Goal: Information Seeking & Learning: Learn about a topic

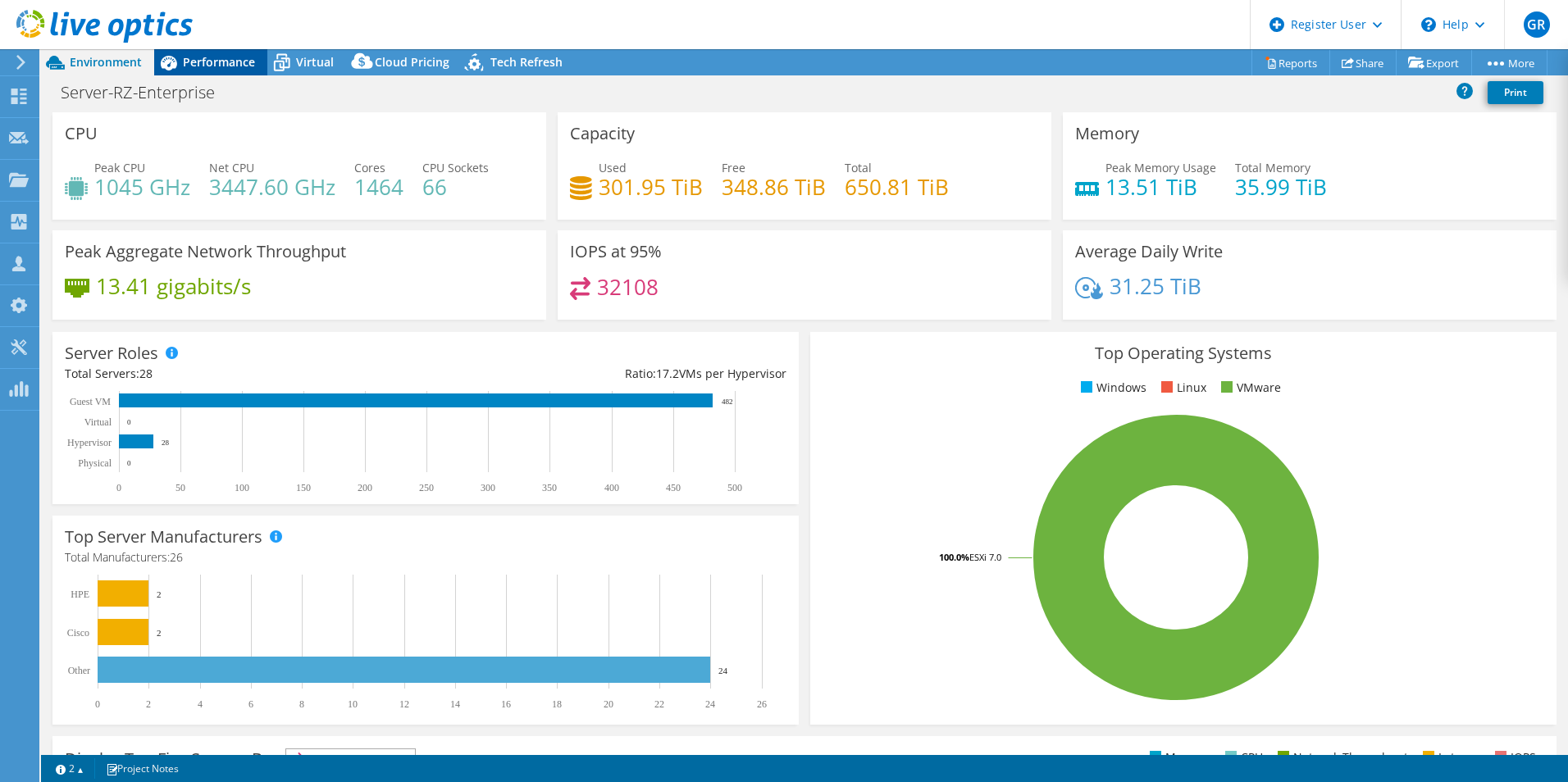
click at [215, 59] on span "Performance" at bounding box center [219, 62] width 72 height 15
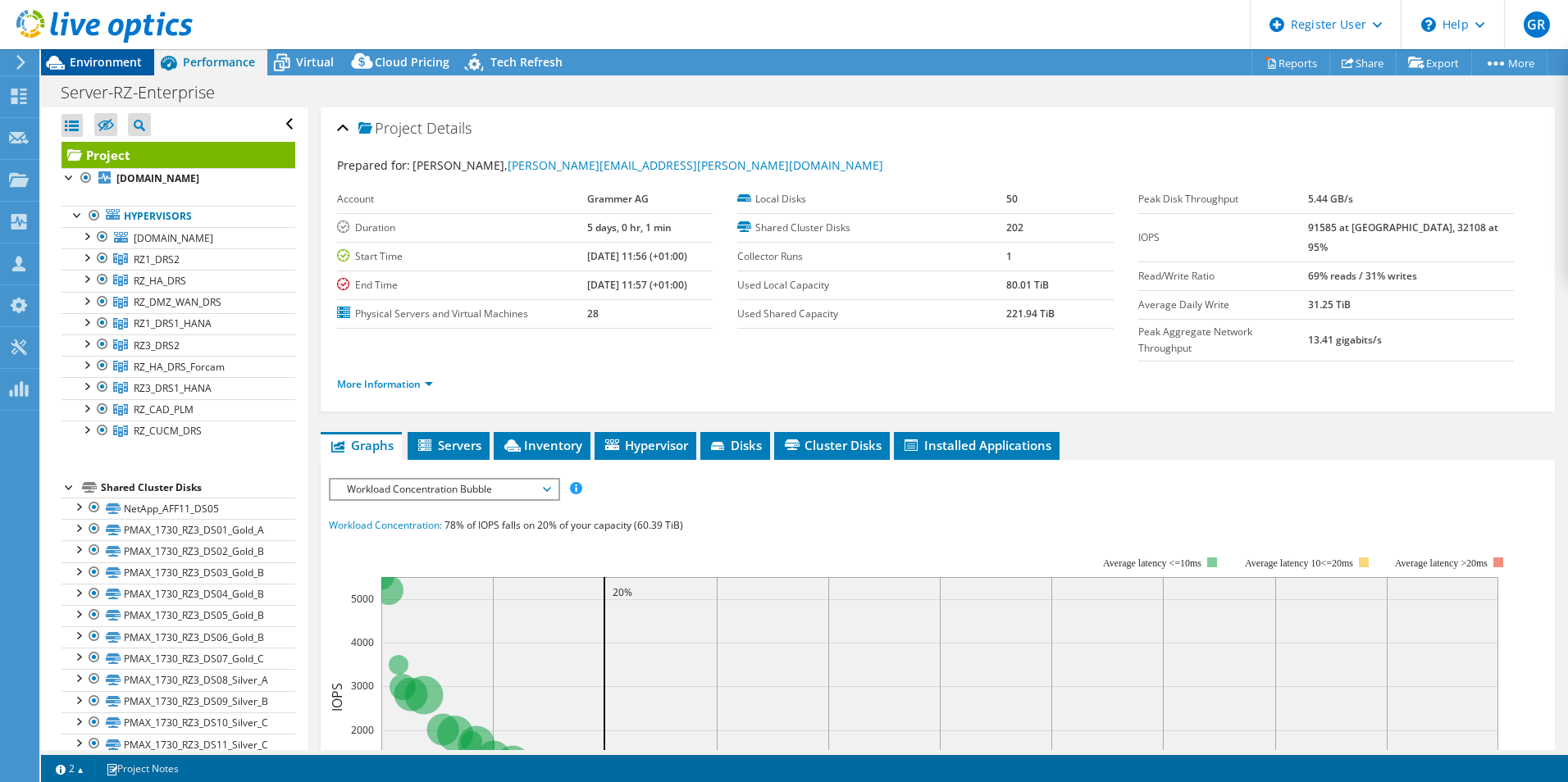
click at [96, 63] on span "Environment" at bounding box center [106, 62] width 72 height 15
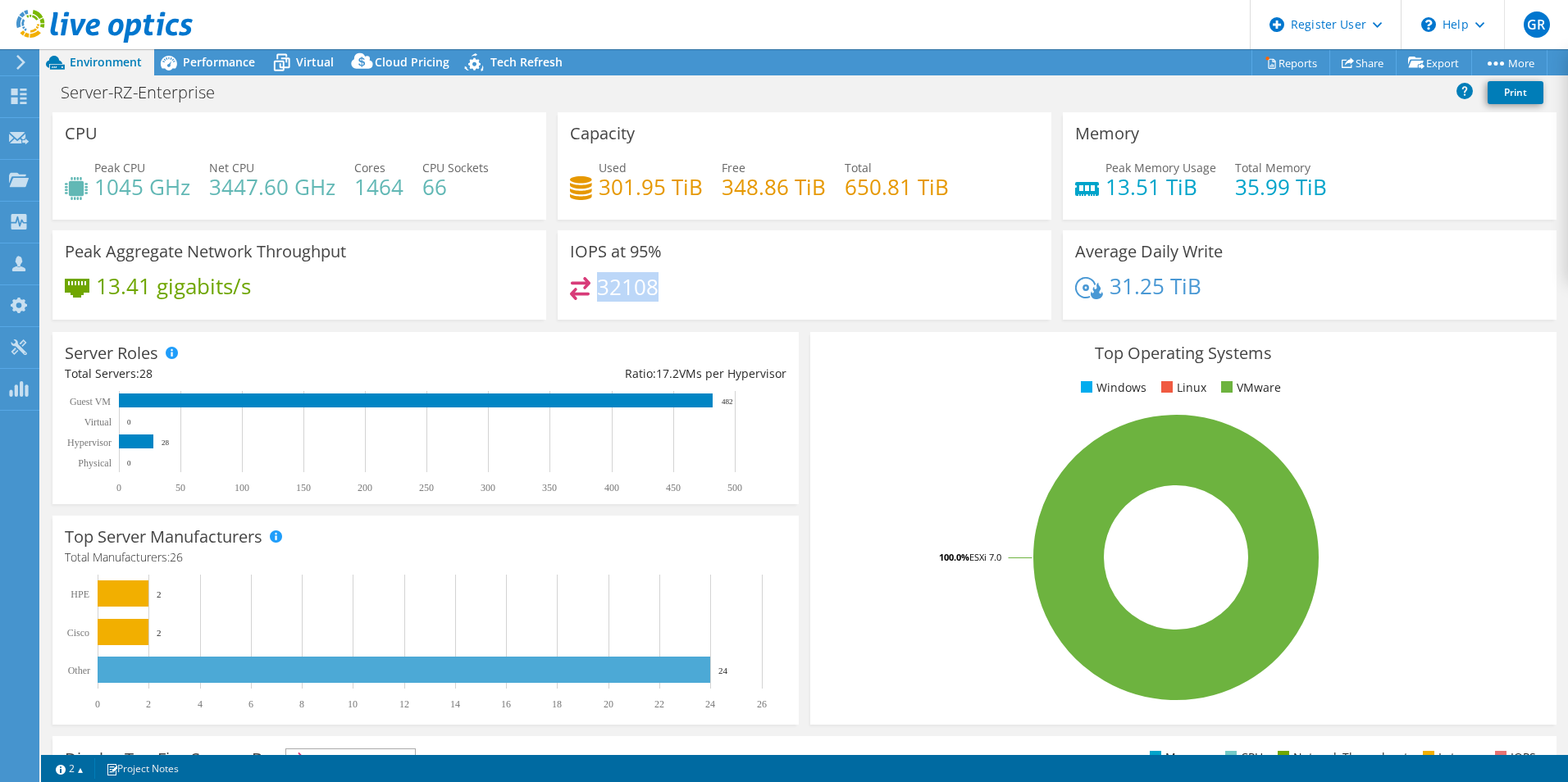
drag, startPoint x: 593, startPoint y: 286, endPoint x: 656, endPoint y: 286, distance: 63.0
click at [656, 286] on div "32108" at bounding box center [804, 294] width 469 height 35
click at [986, 182] on div "Used 301.95 TiB Free 348.86 TiB Total 650.81 TiB" at bounding box center [804, 186] width 469 height 53
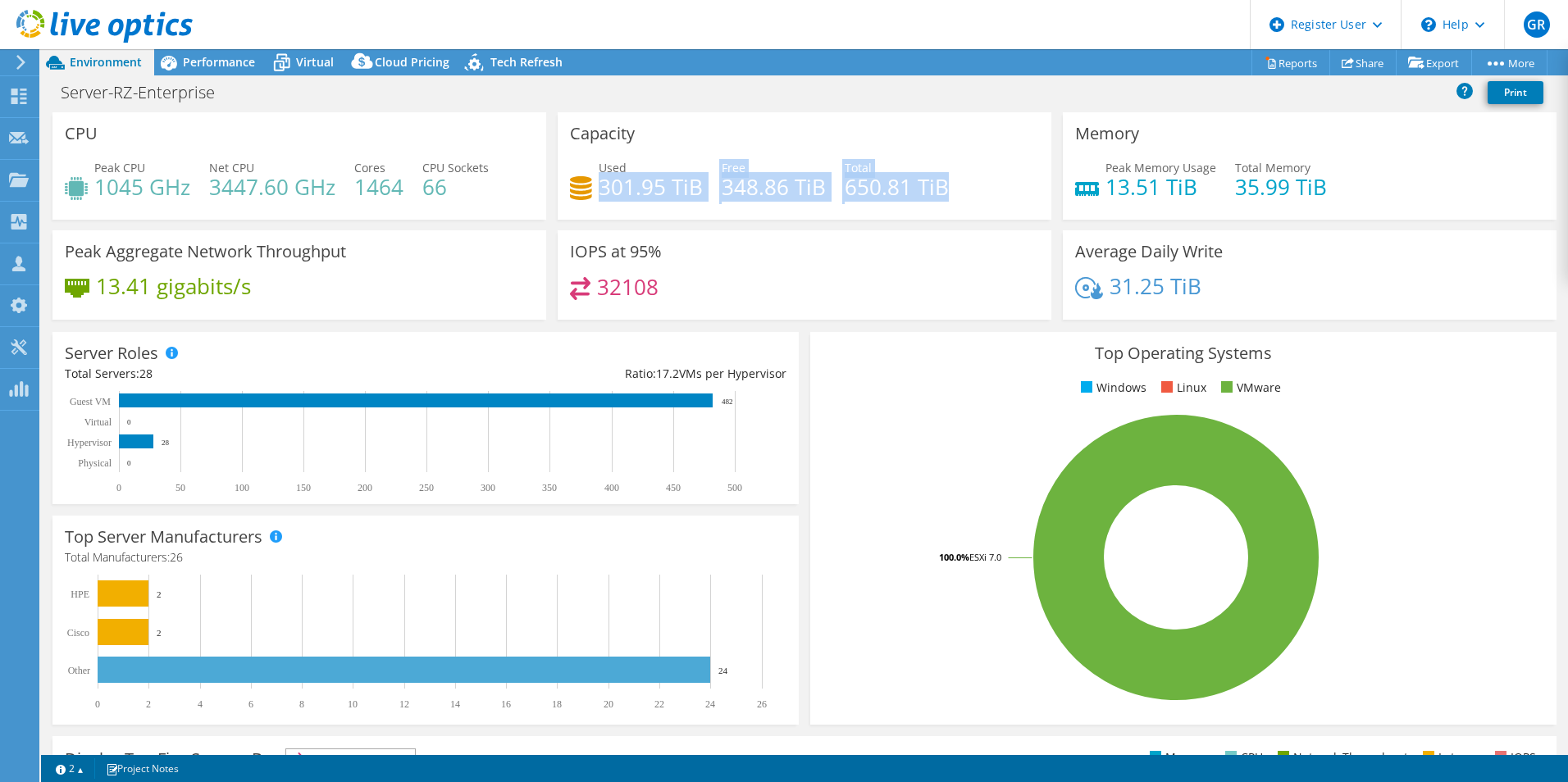
drag, startPoint x: 951, startPoint y: 186, endPoint x: 600, endPoint y: 195, distance: 351.1
click at [600, 195] on div "Used 301.95 TiB Free 348.86 TiB Total 650.81 TiB" at bounding box center [804, 186] width 469 height 53
click at [600, 195] on h4 "301.95 TiB" at bounding box center [651, 187] width 104 height 18
drag, startPoint x: 599, startPoint y: 193, endPoint x: 940, endPoint y: 185, distance: 341.1
click at [940, 185] on div "Used 301.95 TiB Free 348.86 TiB Total 650.81 TiB" at bounding box center [804, 186] width 469 height 53
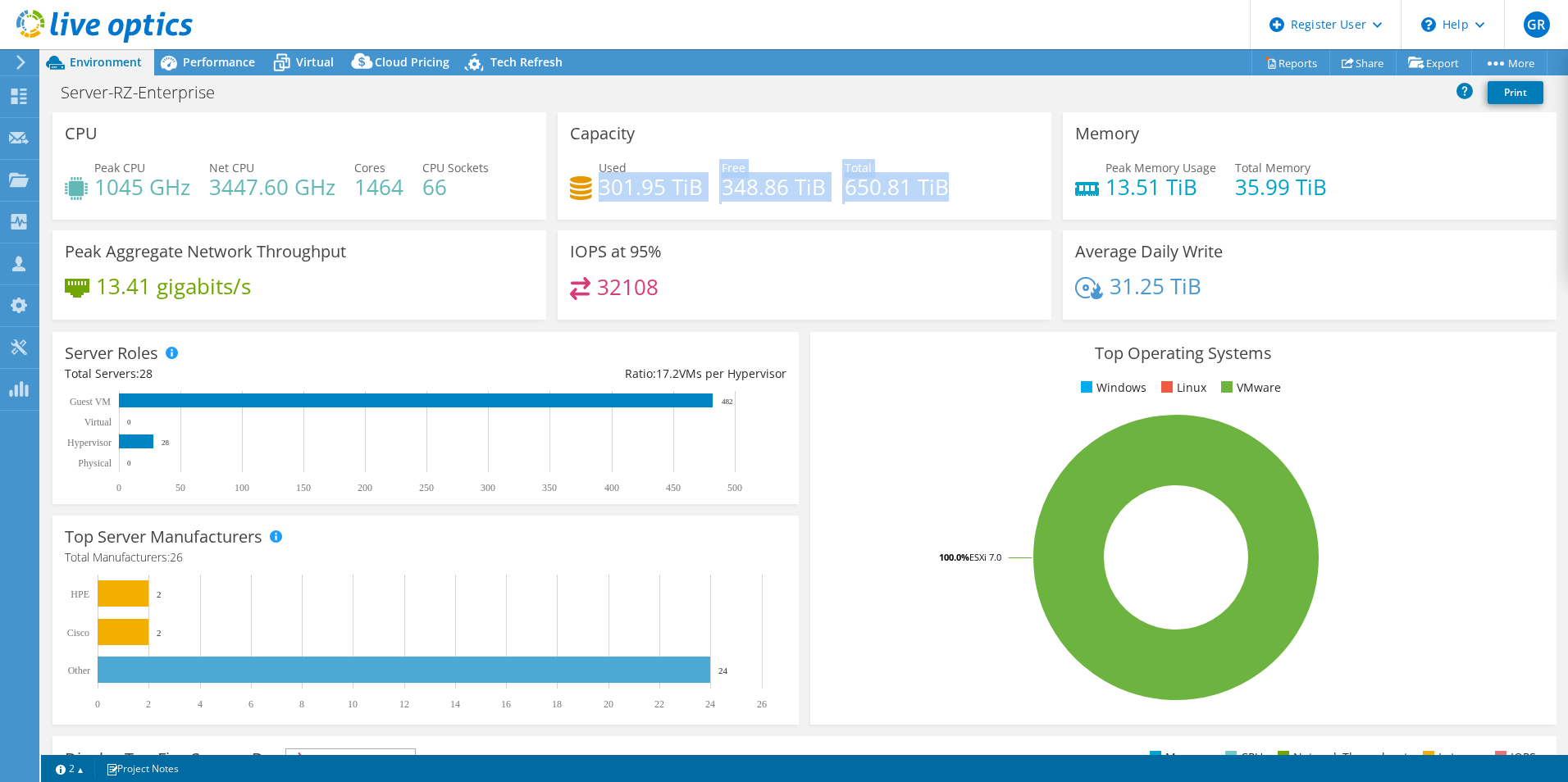
click at [940, 185] on h4 "650.81 TiB" at bounding box center [897, 187] width 104 height 18
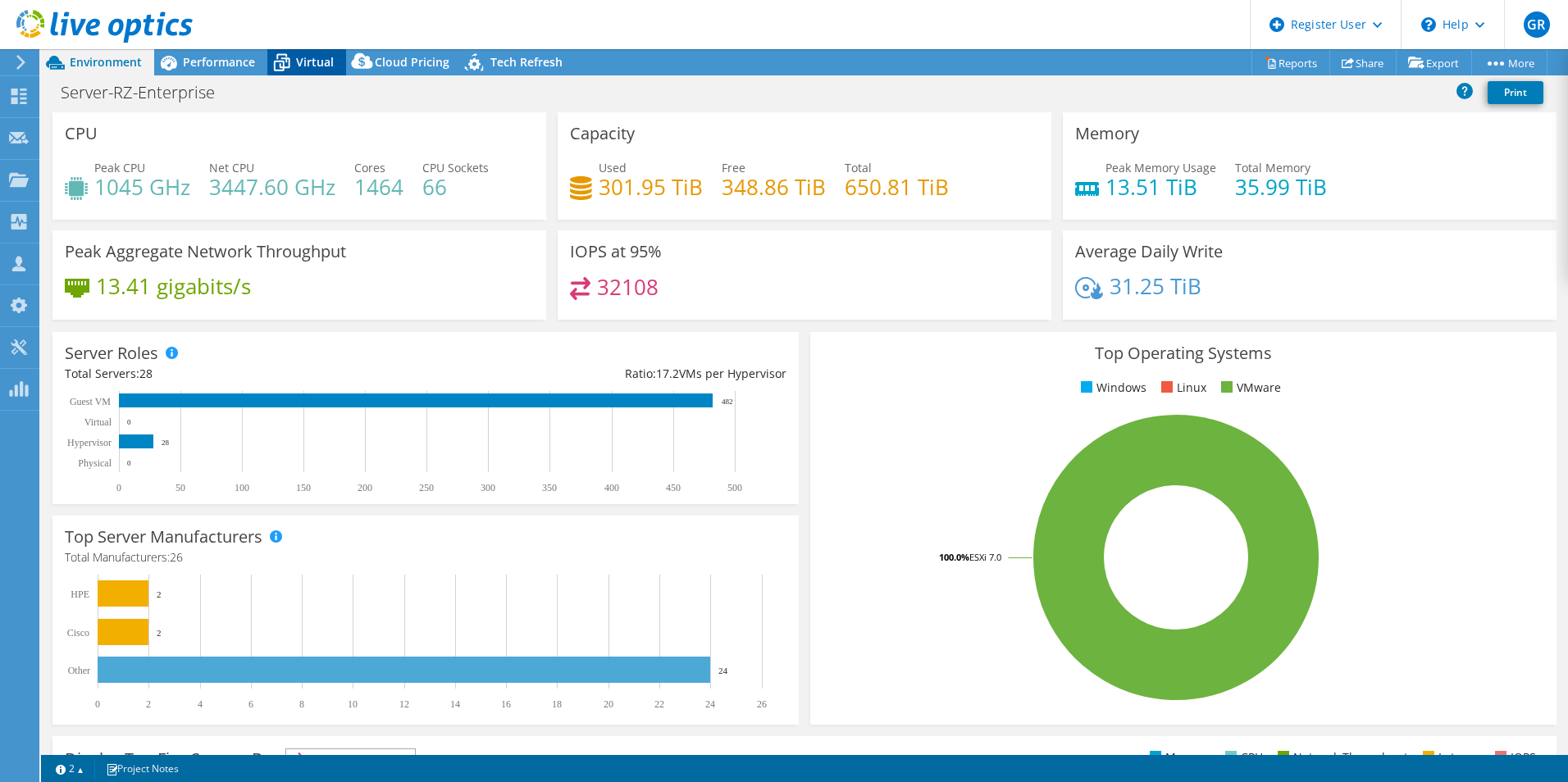
click at [296, 57] on div "Virtual" at bounding box center [306, 62] width 78 height 26
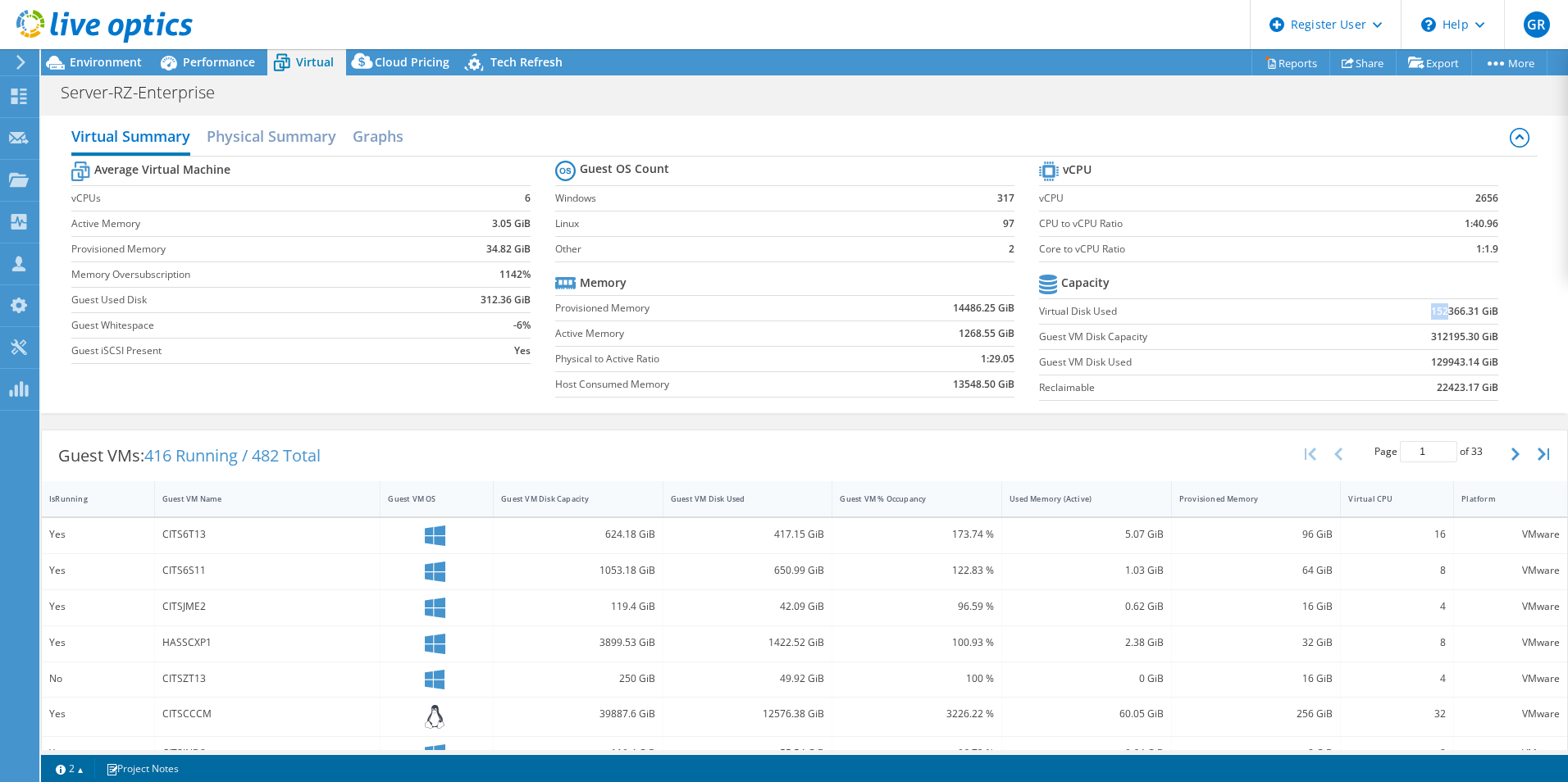
drag, startPoint x: 1421, startPoint y: 312, endPoint x: 1439, endPoint y: 314, distance: 18.1
click at [1439, 314] on b "152366.31 GiB" at bounding box center [1465, 311] width 67 height 16
click at [533, 58] on span "Tech Refresh" at bounding box center [527, 62] width 72 height 15
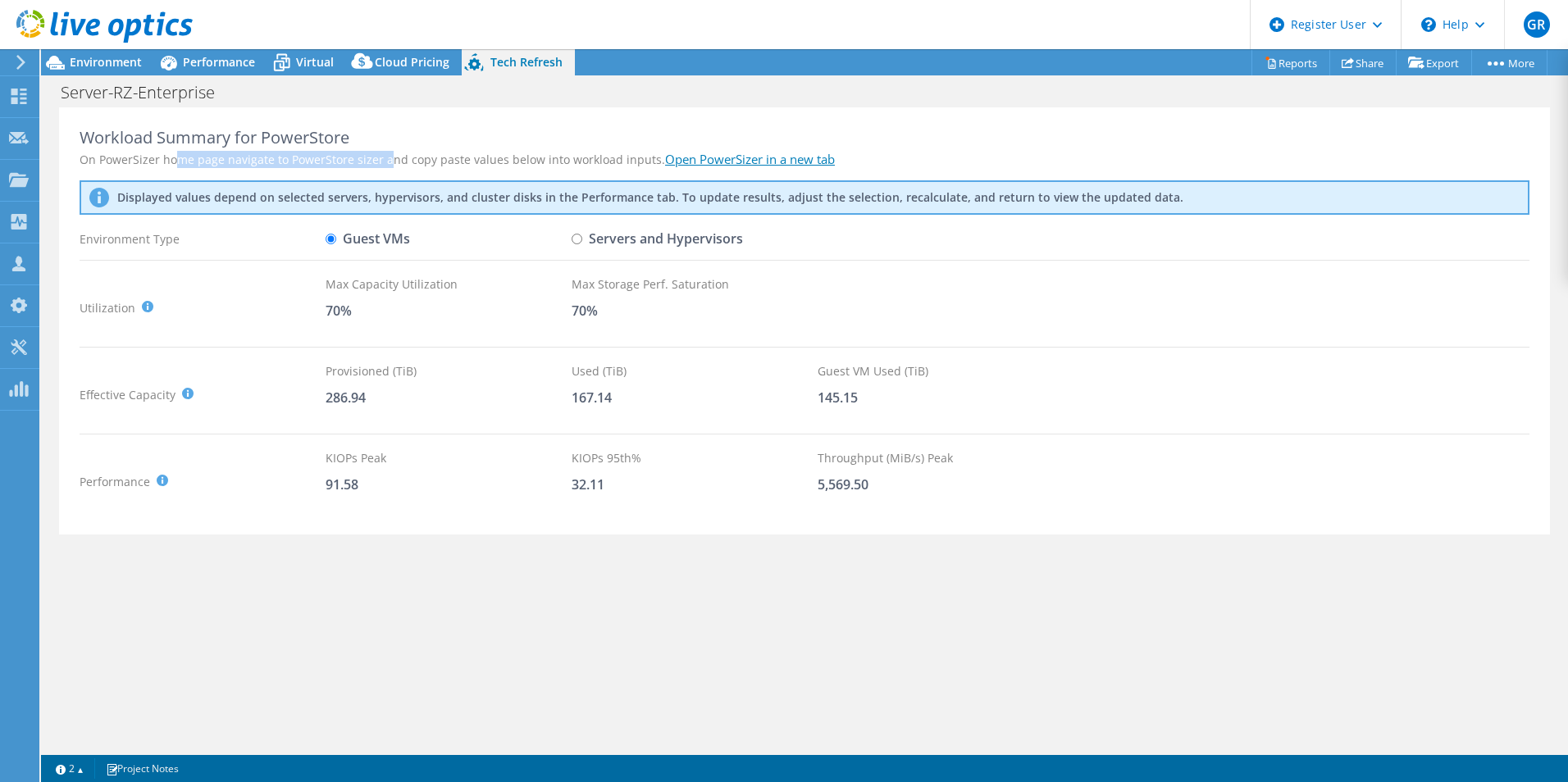
drag, startPoint x: 174, startPoint y: 157, endPoint x: 385, endPoint y: 161, distance: 211.0
click at [385, 161] on div "On PowerSizer home page navigate to PowerStore sizer and copy paste values belo…" at bounding box center [804, 159] width 1450 height 17
drag, startPoint x: 431, startPoint y: 158, endPoint x: 572, endPoint y: 158, distance: 141.0
click at [572, 158] on div "On PowerSizer home page navigate to PowerStore sizer and copy paste values belo…" at bounding box center [804, 159] width 1450 height 17
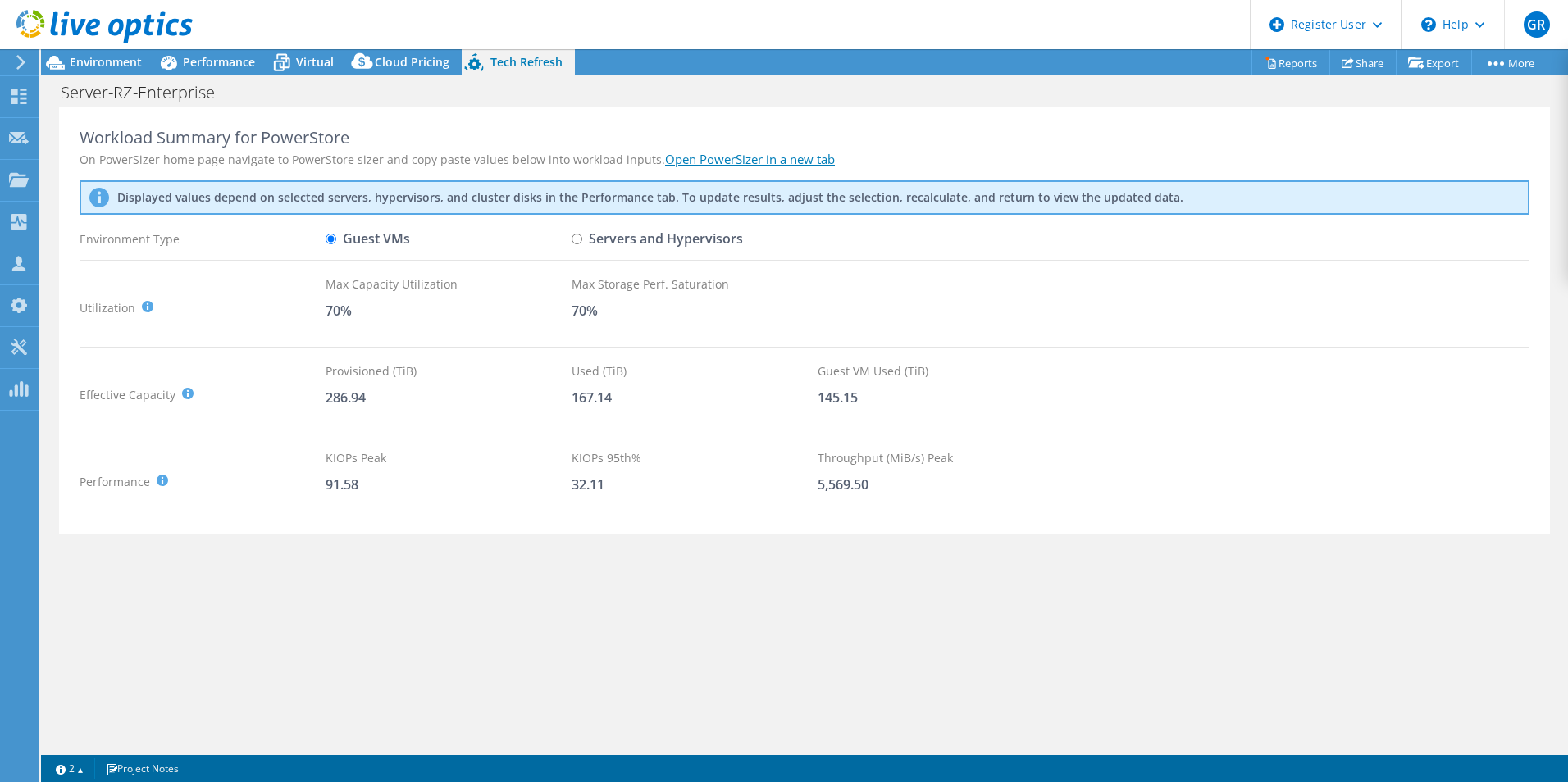
drag, startPoint x: 572, startPoint y: 158, endPoint x: 612, endPoint y: 158, distance: 40.0
click at [602, 157] on div "On PowerSizer home page navigate to PowerStore sizer and copy paste values belo…" at bounding box center [804, 159] width 1450 height 17
drag, startPoint x: 147, startPoint y: 162, endPoint x: 477, endPoint y: 158, distance: 330.0
click at [477, 158] on div "On PowerSizer home page navigate to PowerStore sizer and copy paste values belo…" at bounding box center [804, 159] width 1450 height 17
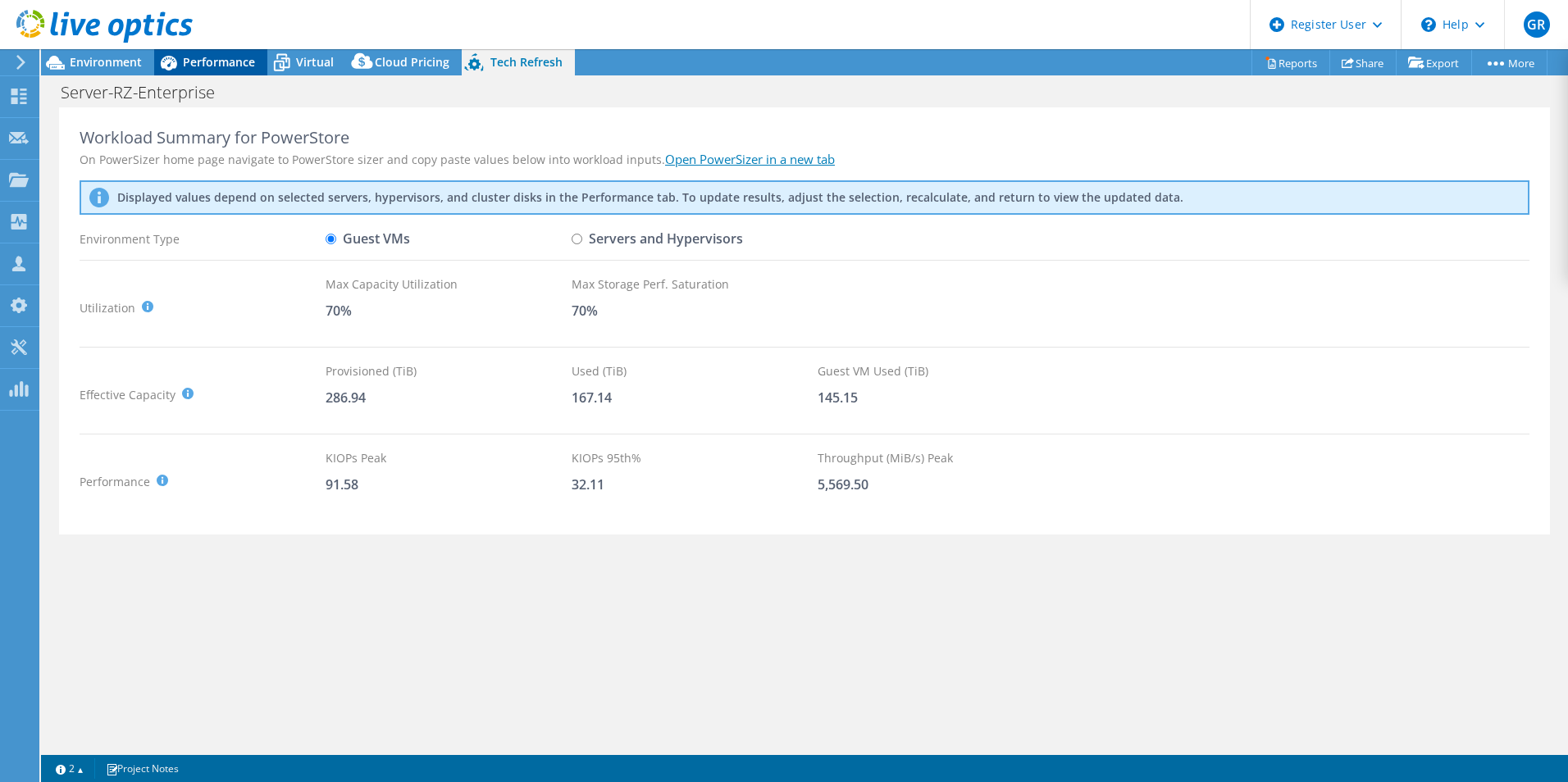
click at [209, 64] on span "Performance" at bounding box center [219, 62] width 72 height 15
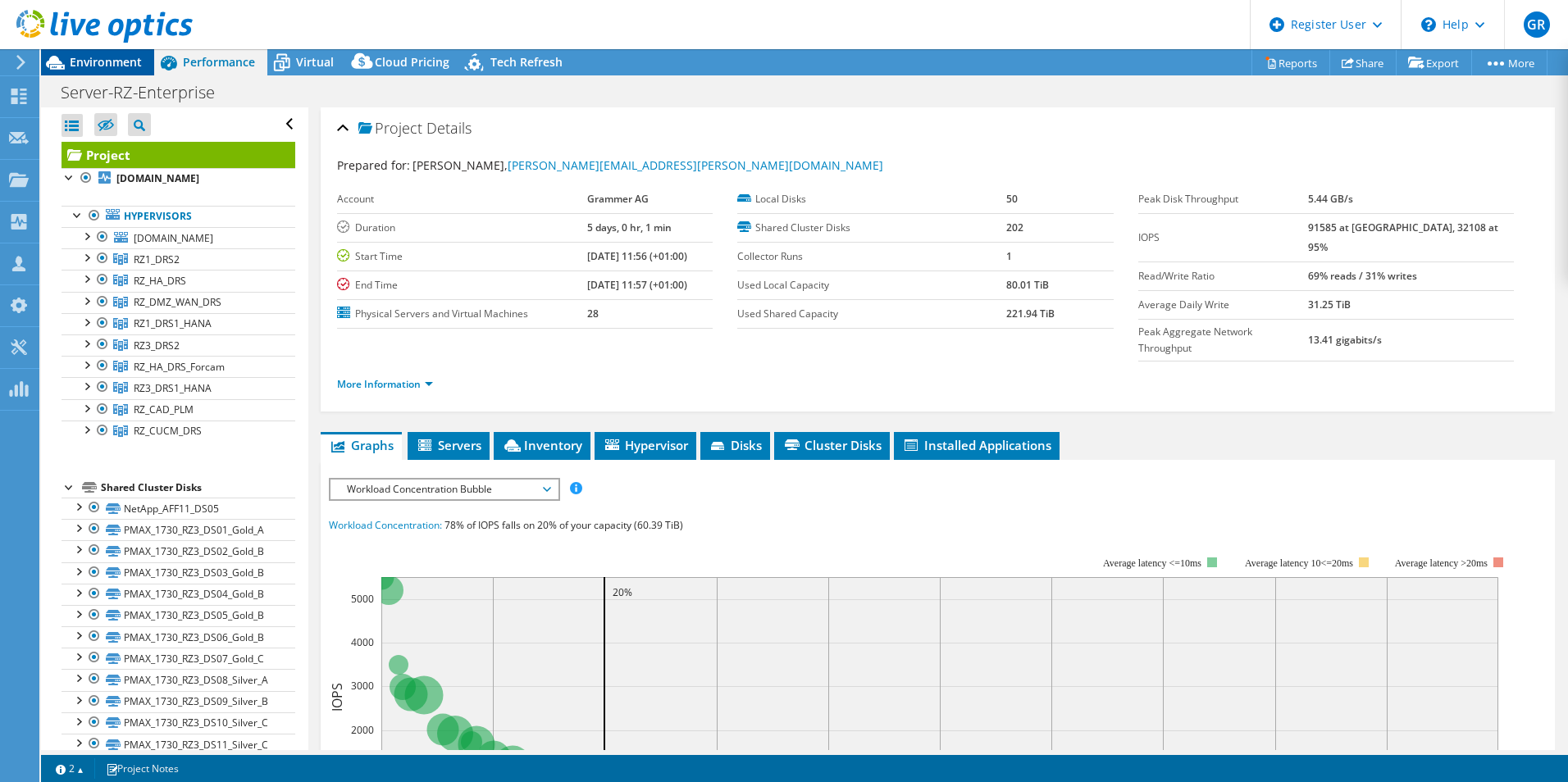
click at [126, 58] on span "Environment" at bounding box center [106, 62] width 72 height 15
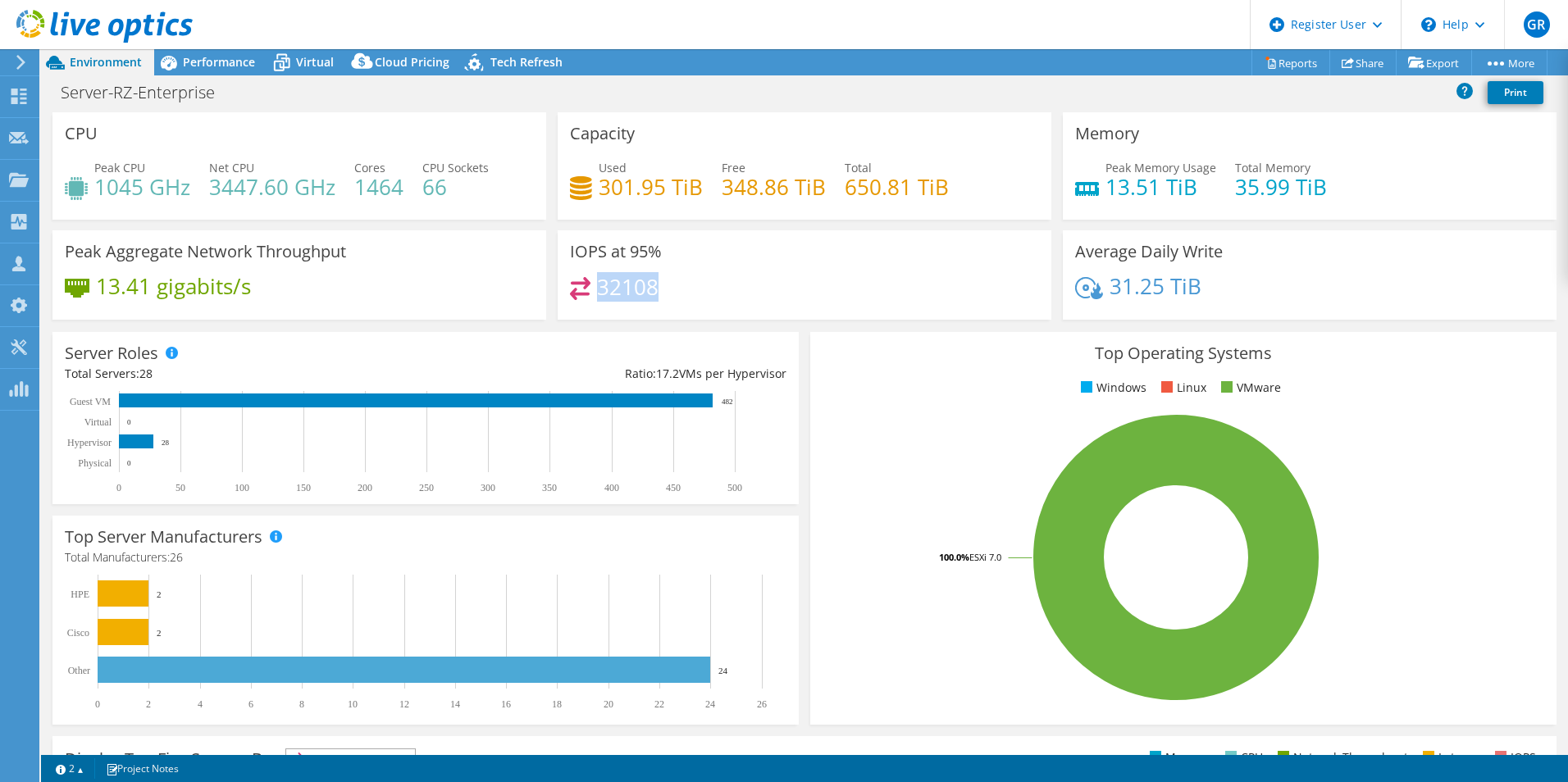
drag, startPoint x: 592, startPoint y: 290, endPoint x: 662, endPoint y: 293, distance: 70.1
click at [662, 293] on div "32108" at bounding box center [804, 294] width 469 height 35
click at [220, 57] on span "Performance" at bounding box center [219, 62] width 72 height 15
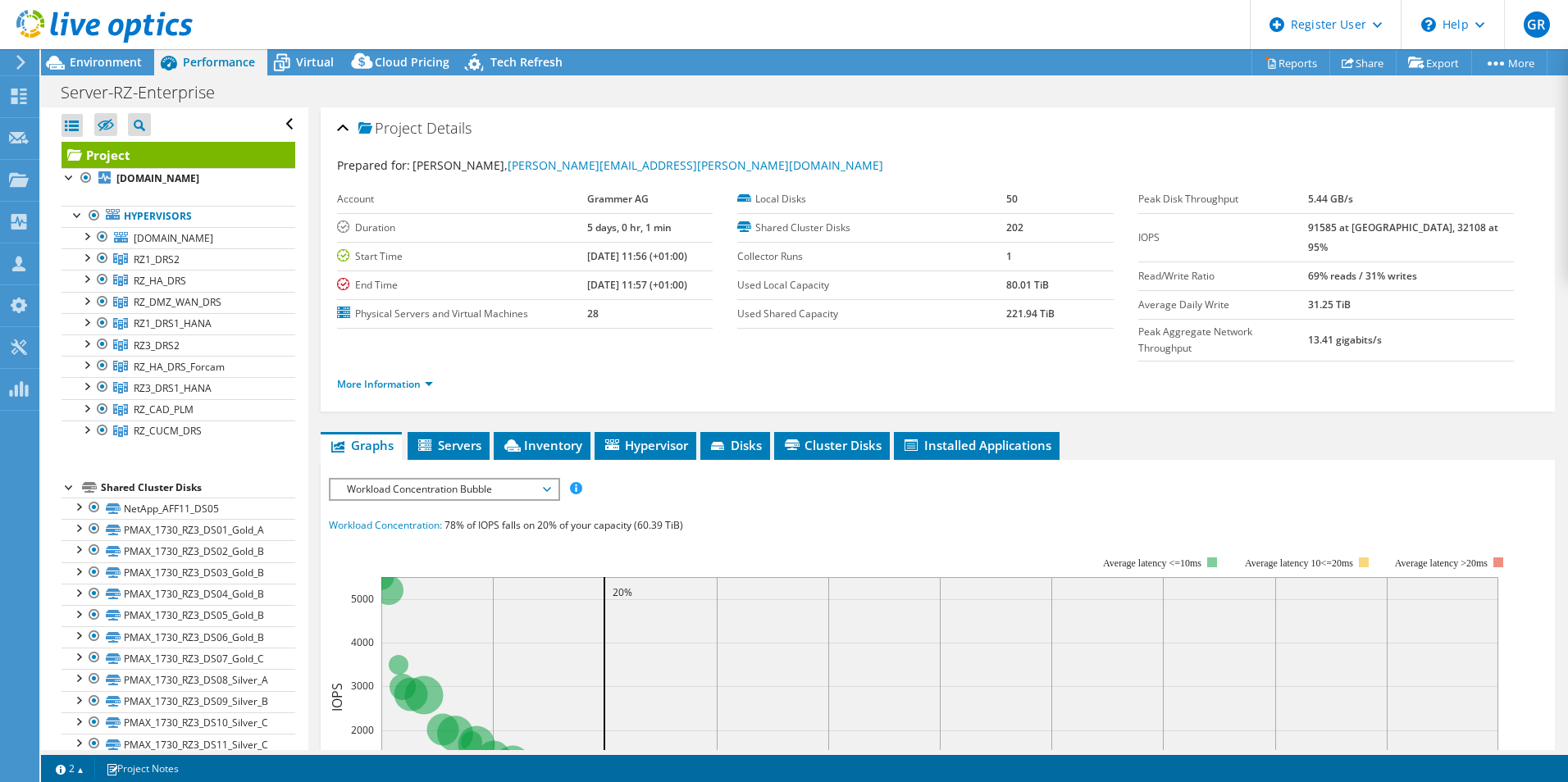
click at [515, 480] on span "Workload Concentration Bubble" at bounding box center [444, 490] width 211 height 20
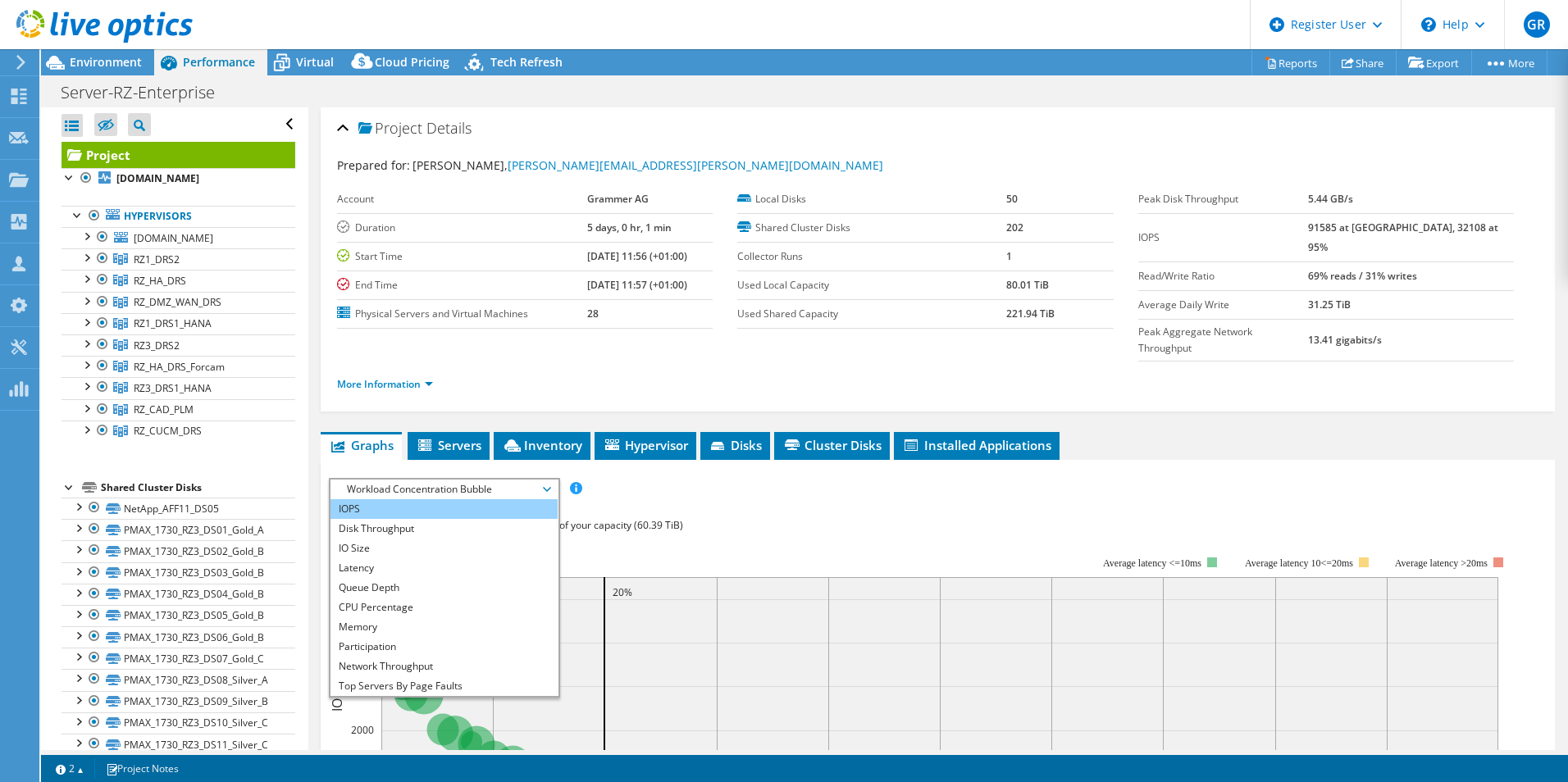
click at [418, 499] on li "IOPS" at bounding box center [444, 508] width 227 height 20
